Goal: Find specific page/section: Find specific page/section

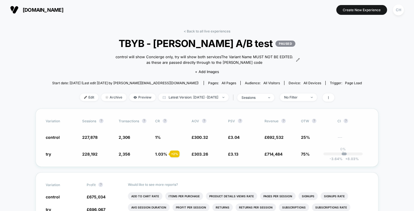
click at [175, 152] on div "+ 2 %" at bounding box center [175, 154] width 10 height 7
click at [158, 137] on span "1 %" at bounding box center [158, 137] width 6 height 5
click at [160, 152] on span "1.03 %" at bounding box center [161, 154] width 12 height 5
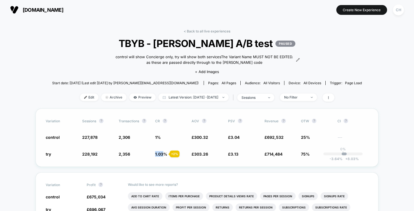
click at [160, 152] on span "1.03 %" at bounding box center [161, 154] width 12 height 5
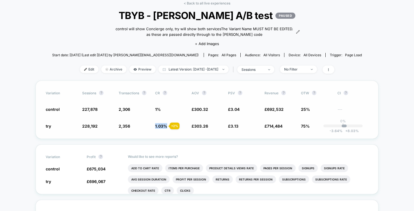
scroll to position [29, 0]
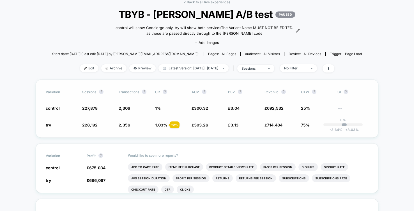
click at [160, 123] on span "1.03 %" at bounding box center [161, 125] width 12 height 5
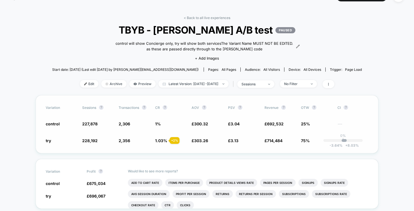
scroll to position [14, 0]
